Goal: Information Seeking & Learning: Learn about a topic

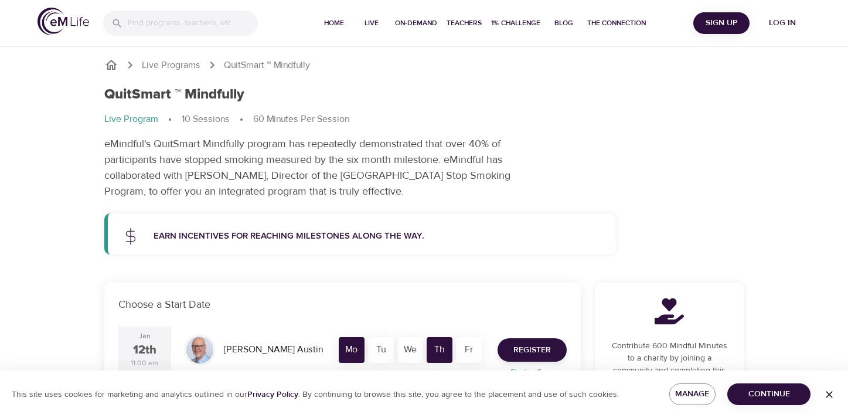
click at [67, 27] on img at bounding box center [63, 22] width 52 height 28
